Goal: Information Seeking & Learning: Learn about a topic

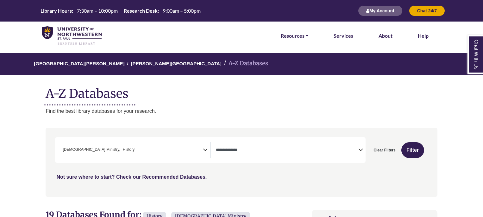
select select "Database Types Filter"
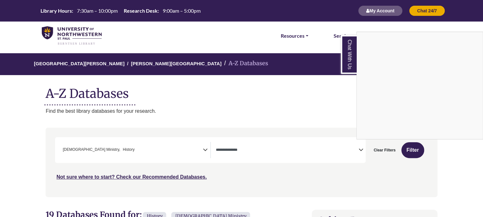
scroll to position [23, 0]
click at [346, 56] on link "Chat With Us" at bounding box center [349, 54] width 16 height 39
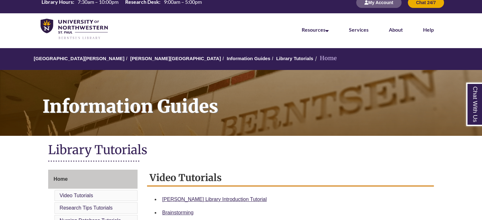
scroll to position [10, 0]
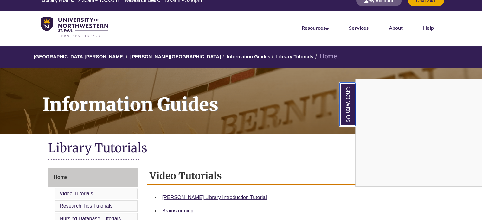
click at [351, 105] on link "Chat With Us" at bounding box center [347, 104] width 16 height 43
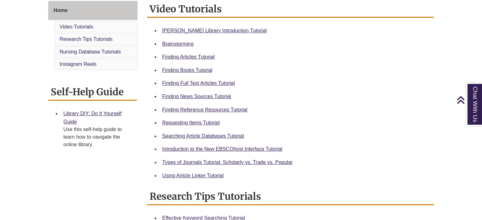
scroll to position [179, 0]
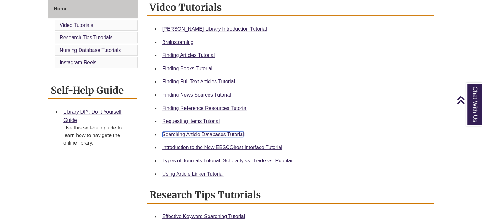
click at [228, 134] on link "Searching Article Databases Tutorial" at bounding box center [203, 134] width 82 height 5
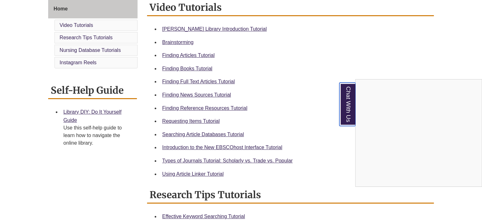
click at [342, 92] on link "Chat With Us" at bounding box center [347, 104] width 16 height 43
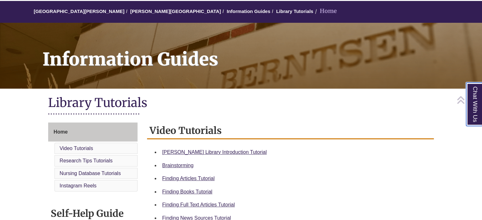
scroll to position [31, 0]
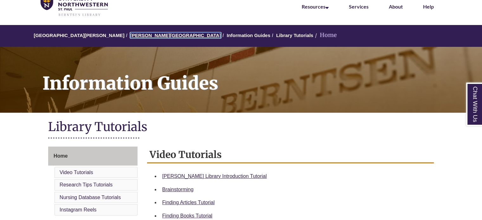
click at [137, 37] on link "[PERSON_NAME][GEOGRAPHIC_DATA]" at bounding box center [175, 35] width 91 height 5
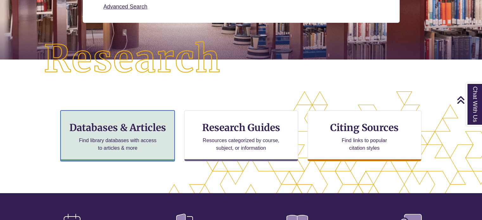
click at [137, 139] on p "Find library databases with access to articles & more" at bounding box center [117, 144] width 83 height 15
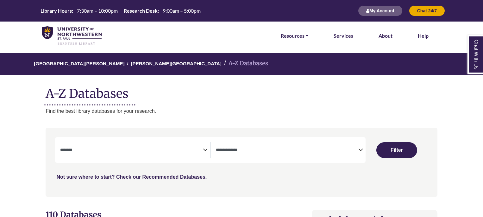
select select "Database Subject Filter"
select select "Database Types Filter"
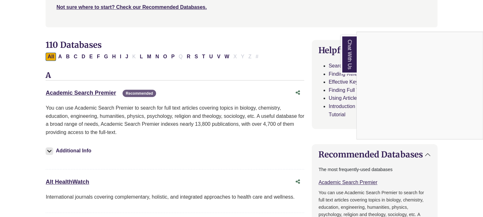
scroll to position [171, 0]
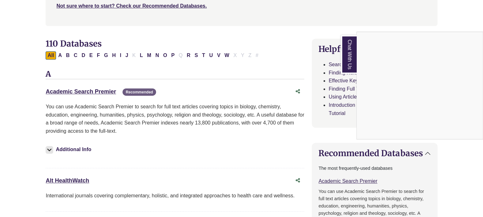
click at [109, 91] on div "Chat With Us" at bounding box center [241, 108] width 483 height 217
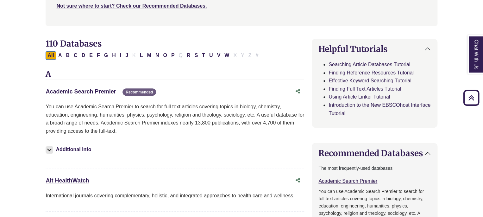
click at [92, 92] on link "Academic Search Premier This link opens in a new window" at bounding box center [81, 91] width 70 height 6
